Goal: Transaction & Acquisition: Purchase product/service

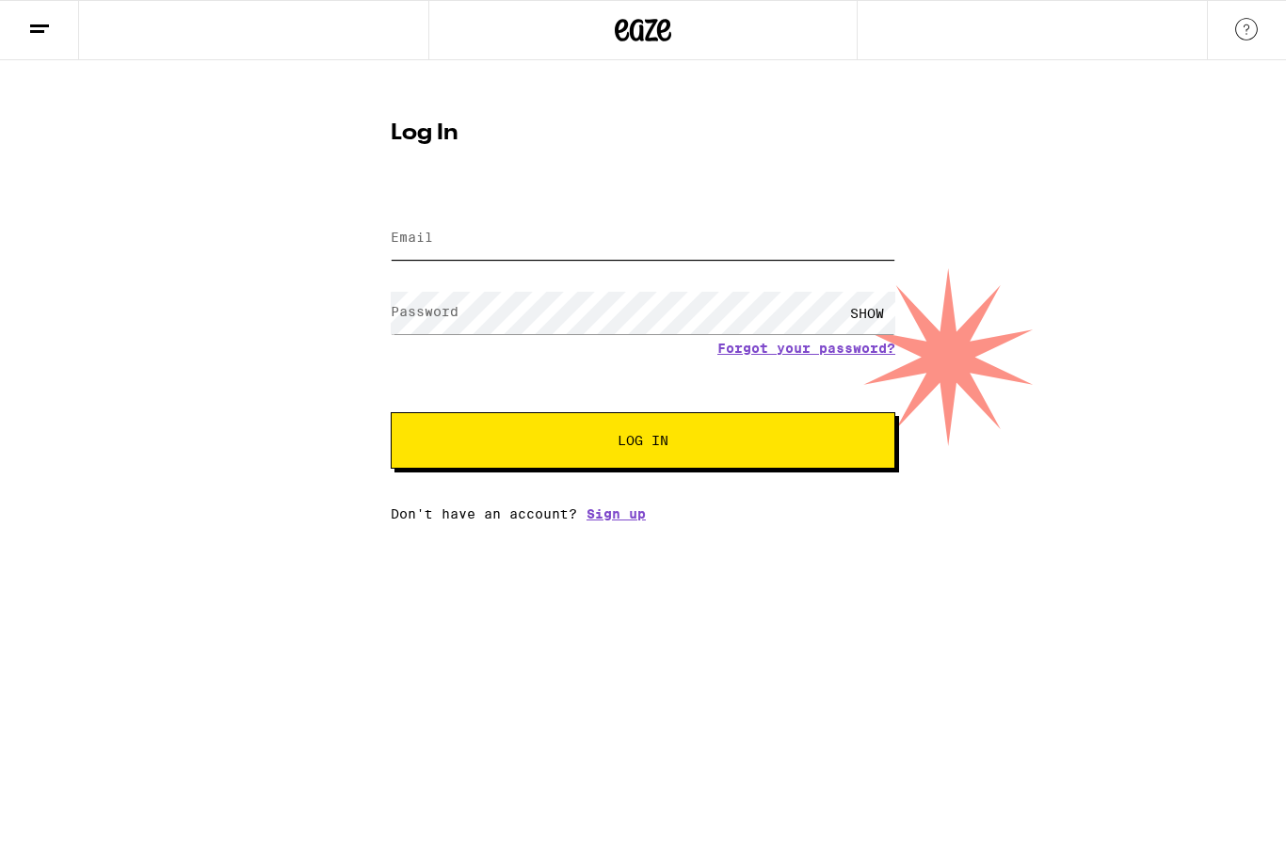
type input "[PERSON_NAME][EMAIL_ADDRESS][PERSON_NAME][DOMAIN_NAME]"
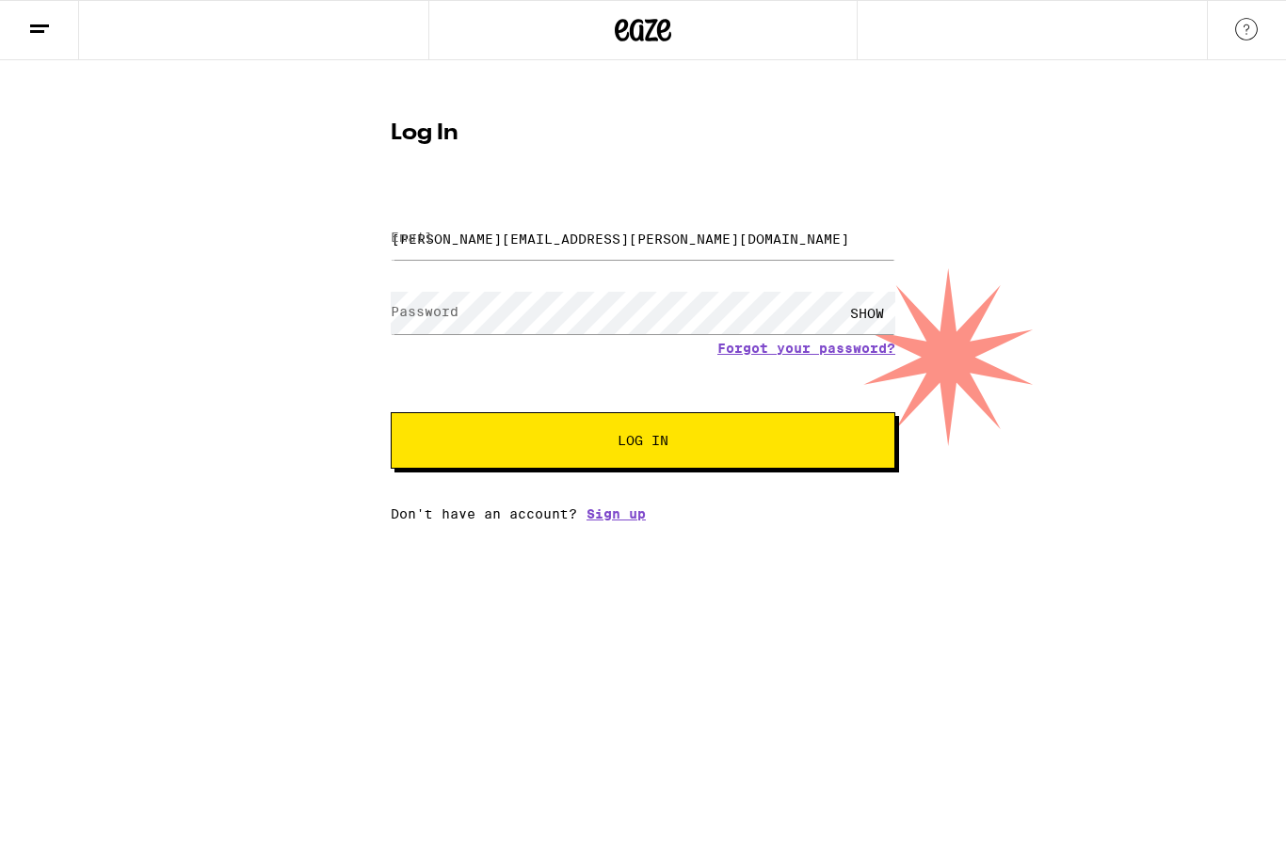
click at [643, 443] on button "Log In" at bounding box center [643, 440] width 505 height 56
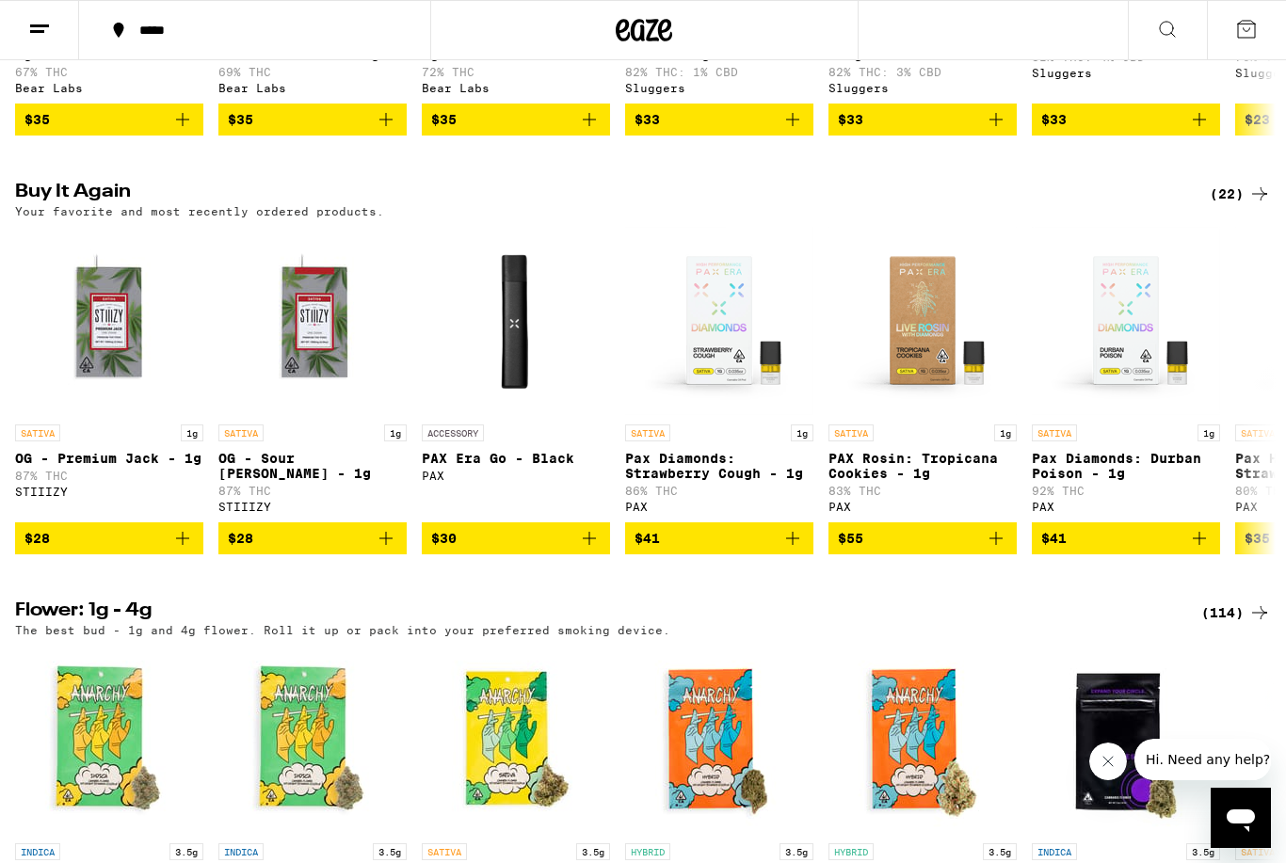
scroll to position [1812, 0]
